Goal: Navigation & Orientation: Find specific page/section

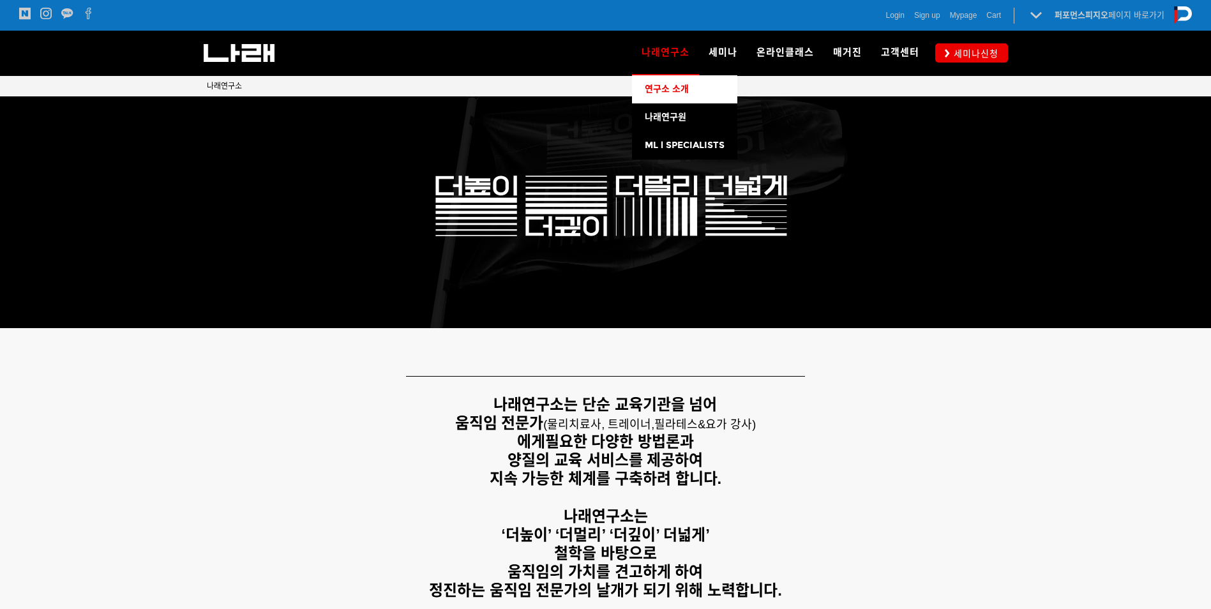
click at [669, 95] on link "연구소 소개" at bounding box center [684, 89] width 105 height 28
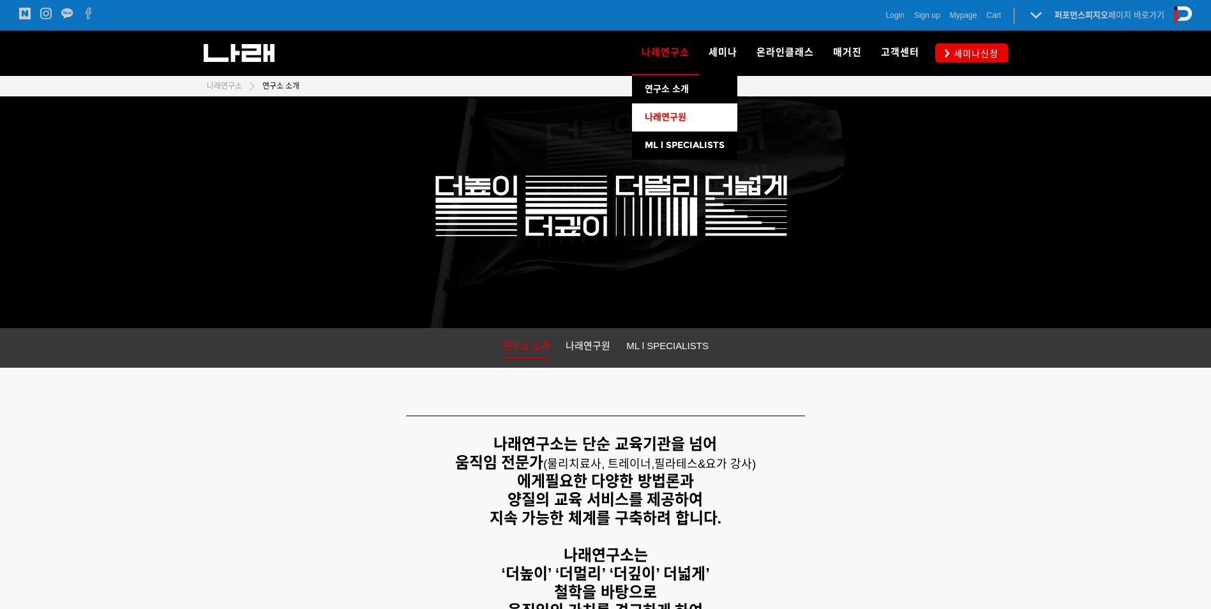
click at [664, 110] on link "나래연구원" at bounding box center [684, 117] width 105 height 28
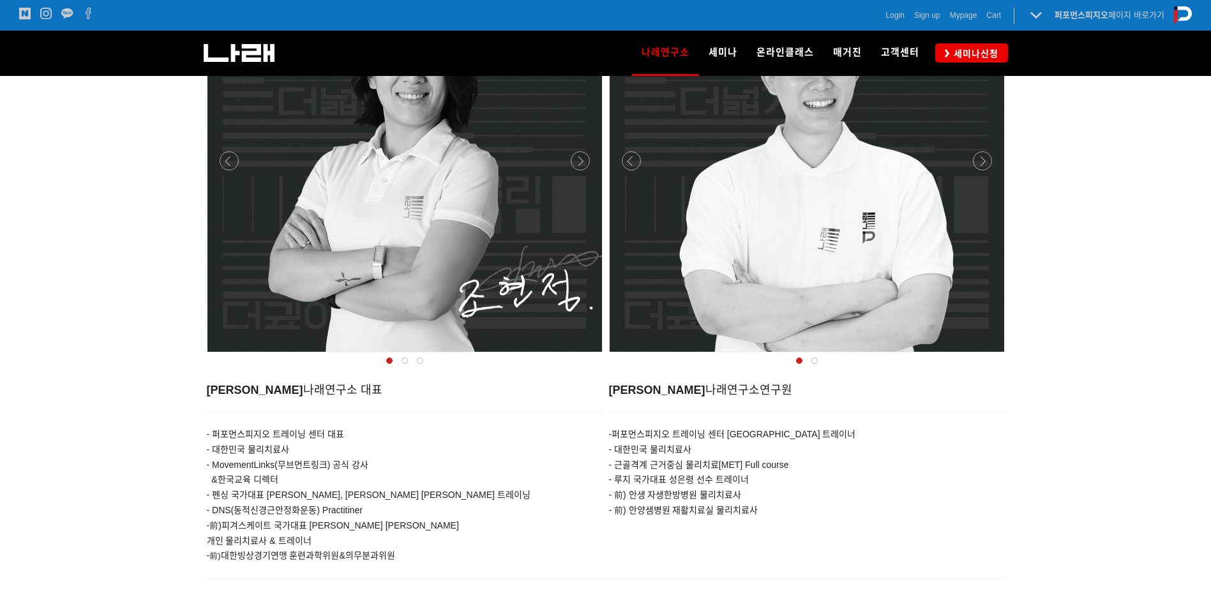
scroll to position [511, 0]
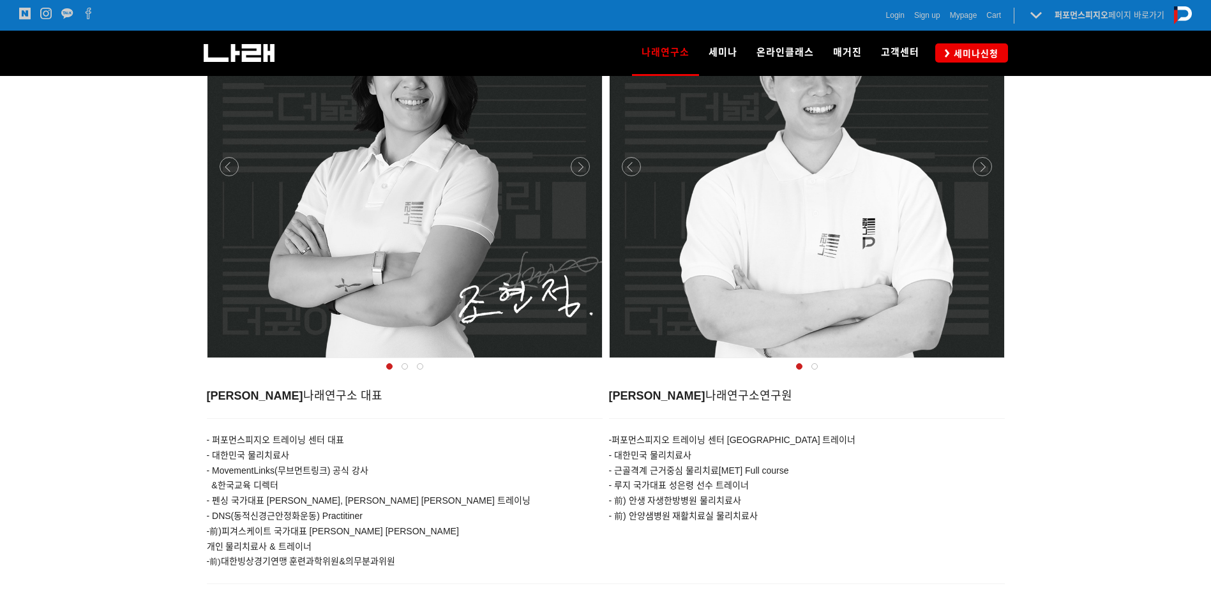
click at [986, 361] on div at bounding box center [807, 361] width 402 height 0
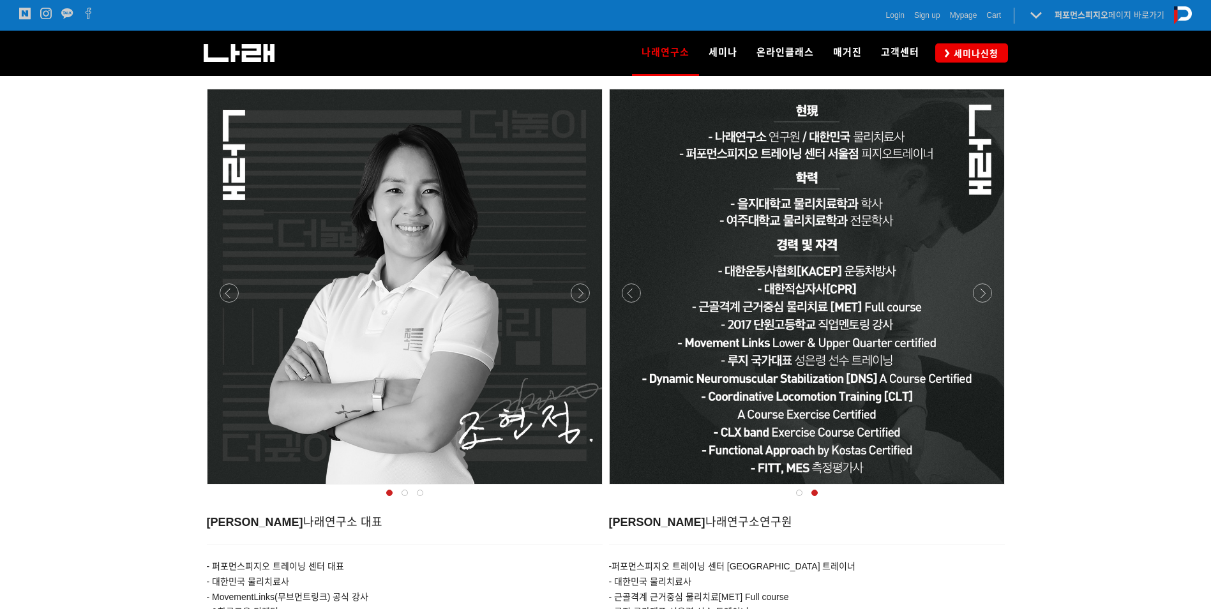
scroll to position [383, 0]
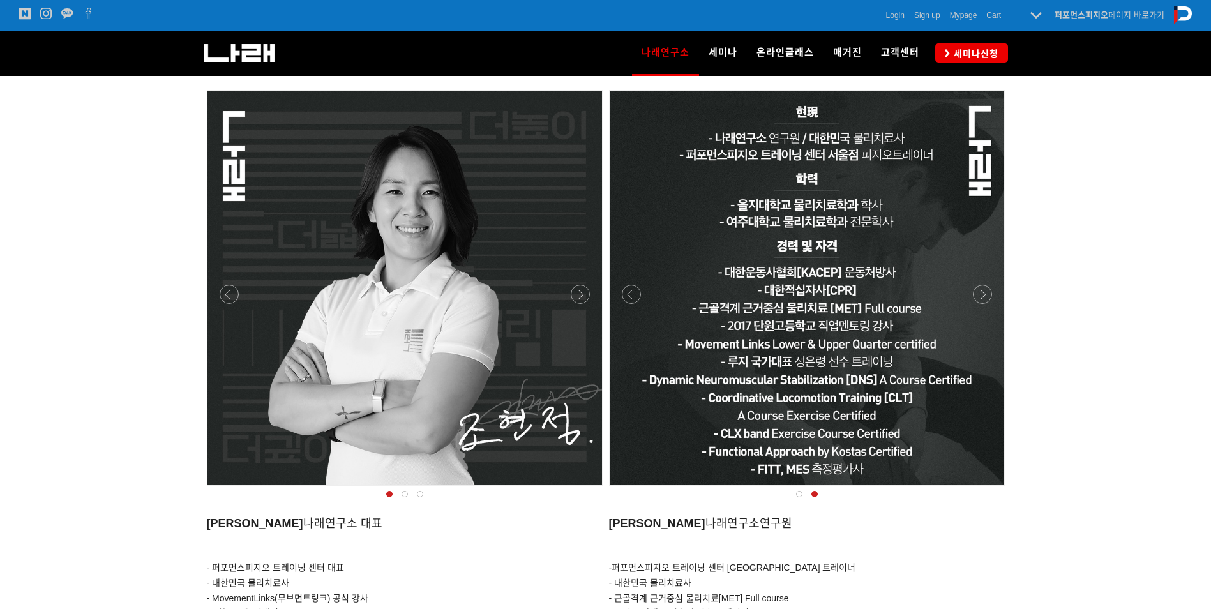
click at [575, 489] on div at bounding box center [405, 489] width 402 height 0
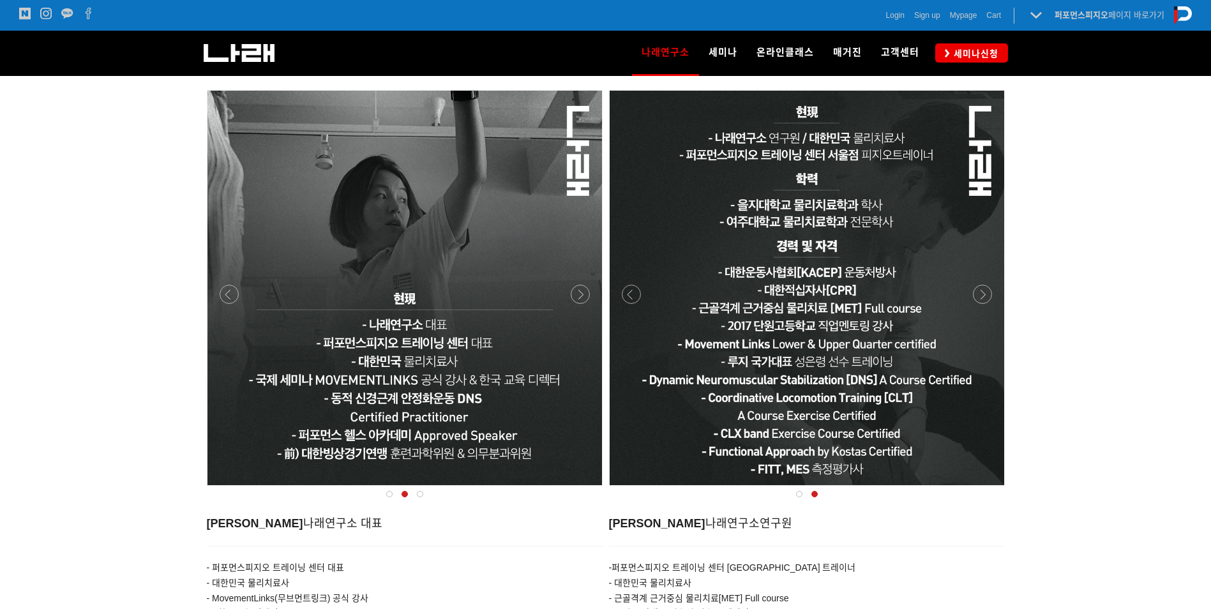
click at [577, 489] on div at bounding box center [405, 489] width 402 height 0
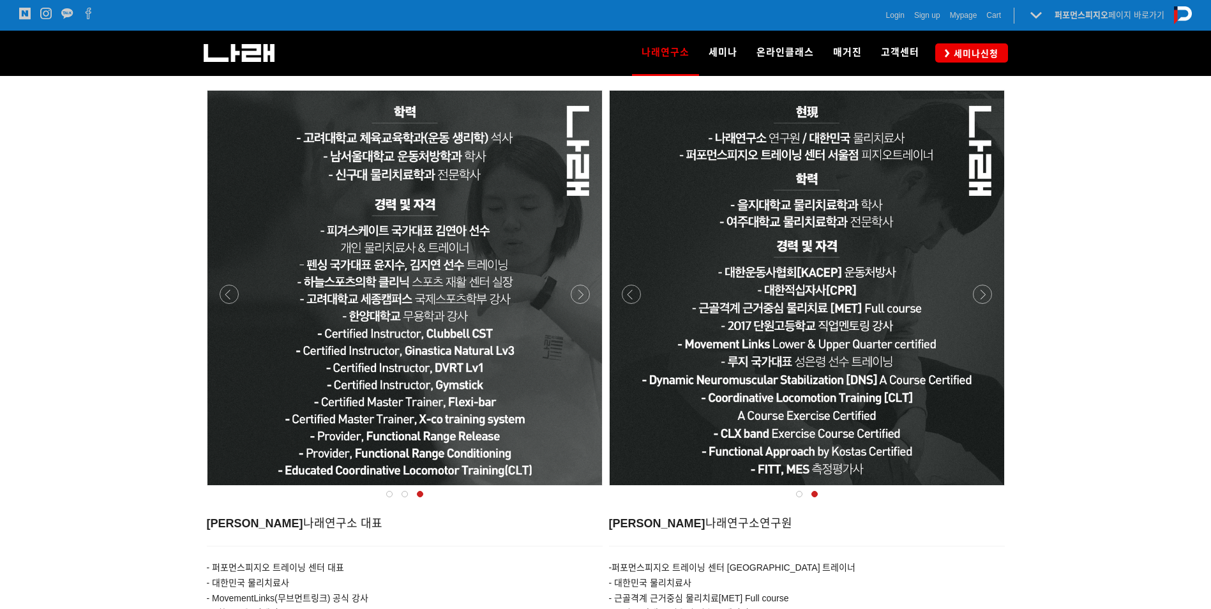
click at [985, 489] on div at bounding box center [807, 489] width 402 height 0
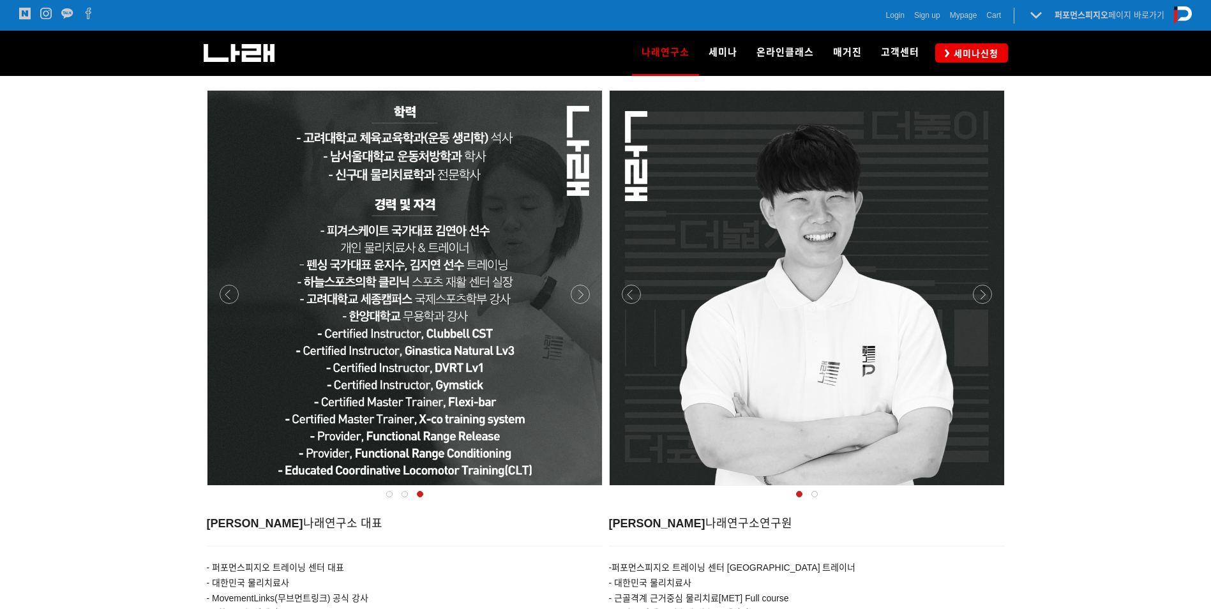
click at [577, 489] on div at bounding box center [405, 489] width 402 height 0
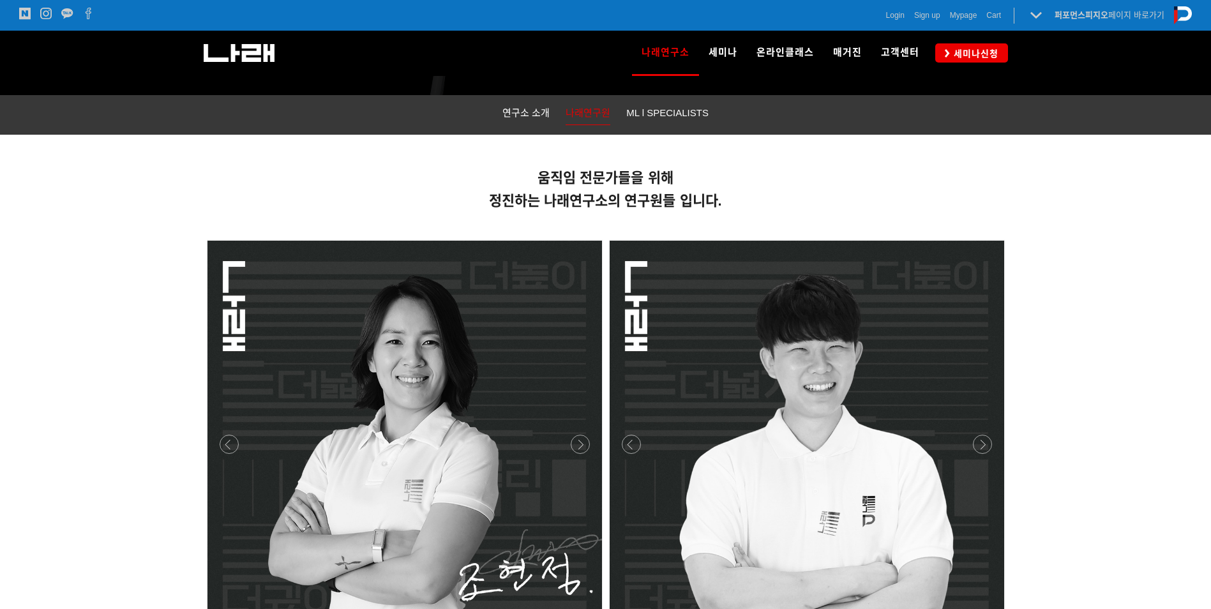
scroll to position [226, 0]
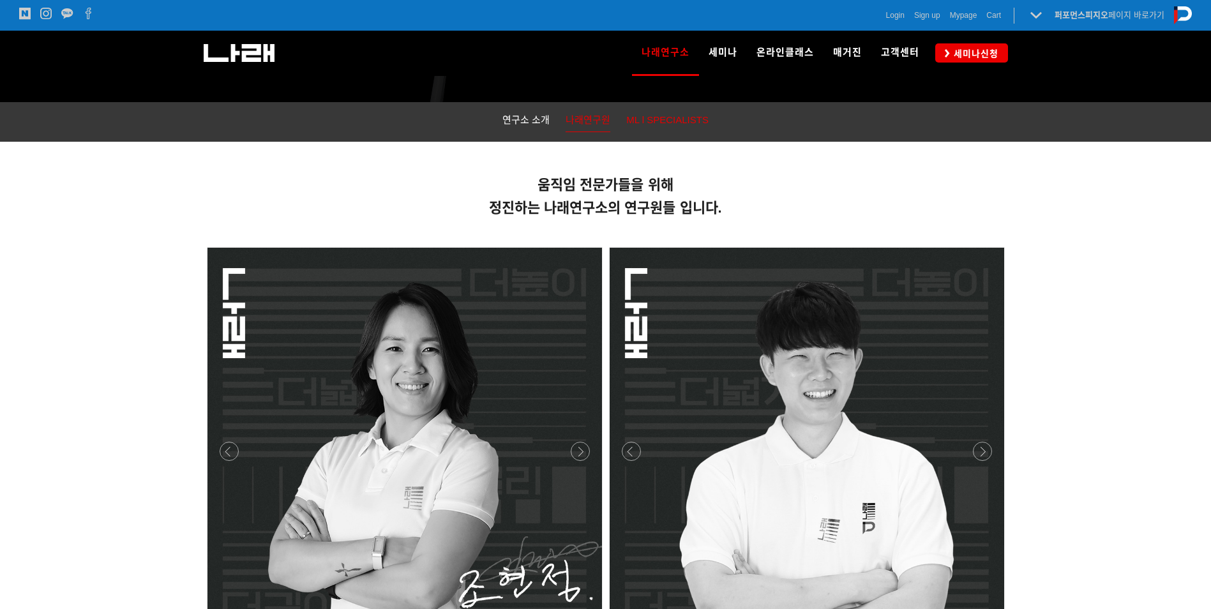
click at [678, 130] on link "ML l SPECIALISTS" at bounding box center [667, 122] width 82 height 20
